Goal: Task Accomplishment & Management: Manage account settings

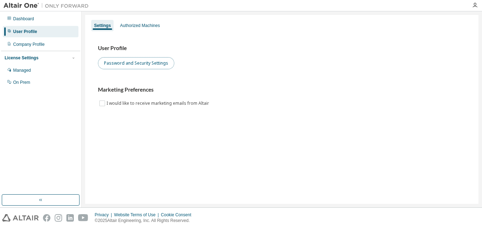
click at [131, 59] on button "Password and Security Settings" at bounding box center [136, 63] width 76 height 12
click at [12, 6] on img at bounding box center [48, 5] width 89 height 7
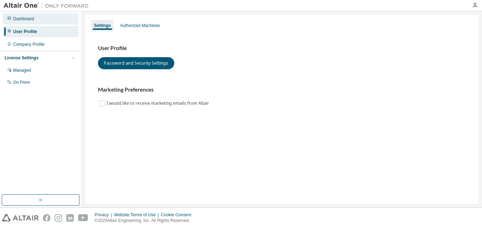
click at [18, 16] on div "Dashboard" at bounding box center [41, 18] width 76 height 11
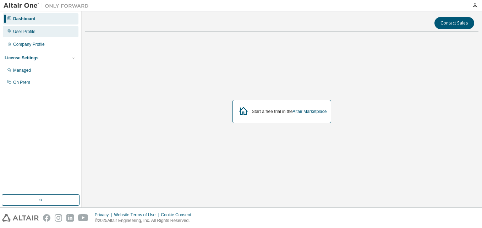
click at [38, 34] on div "User Profile" at bounding box center [41, 31] width 76 height 11
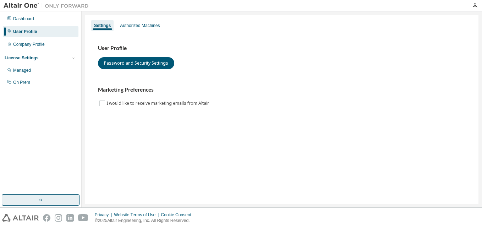
click at [37, 200] on button "button" at bounding box center [41, 199] width 78 height 11
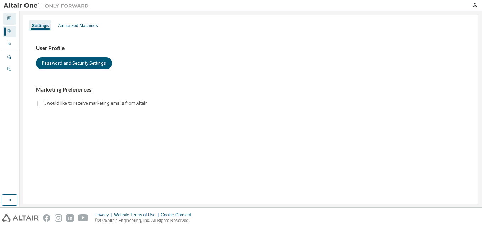
click at [14, 24] on div "Dashboard" at bounding box center [9, 18] width 13 height 11
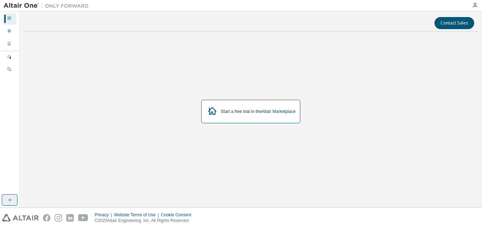
click at [13, 200] on button "button" at bounding box center [10, 199] width 16 height 11
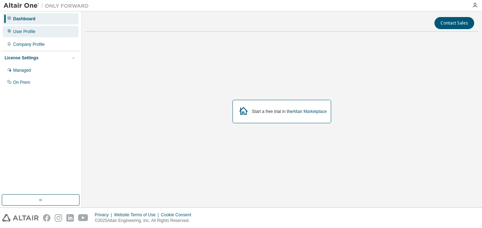
click at [36, 35] on div "User Profile" at bounding box center [41, 31] width 76 height 11
